Goal: Task Accomplishment & Management: Use online tool/utility

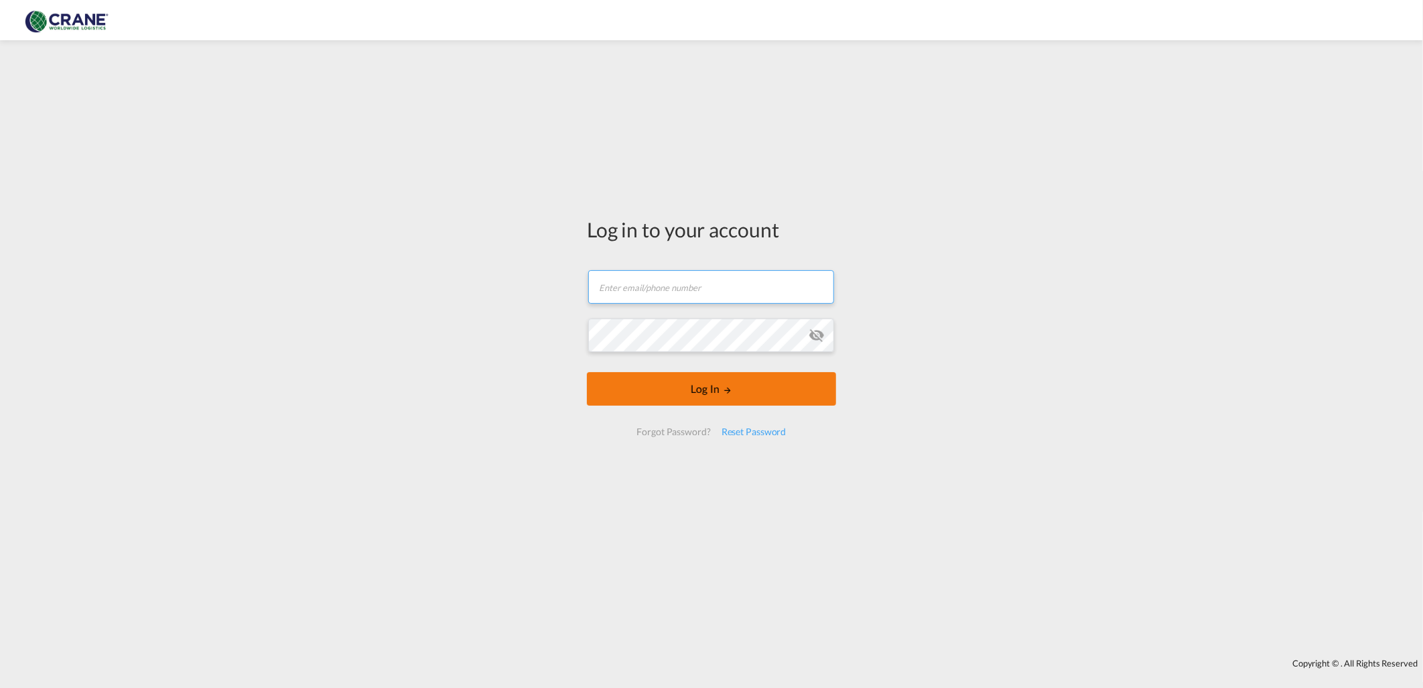
type input "[PERSON_NAME][EMAIL_ADDRESS][DOMAIN_NAME]"
click at [684, 396] on button "Log In" at bounding box center [711, 389] width 249 height 34
